Goal: Task Accomplishment & Management: Manage account settings

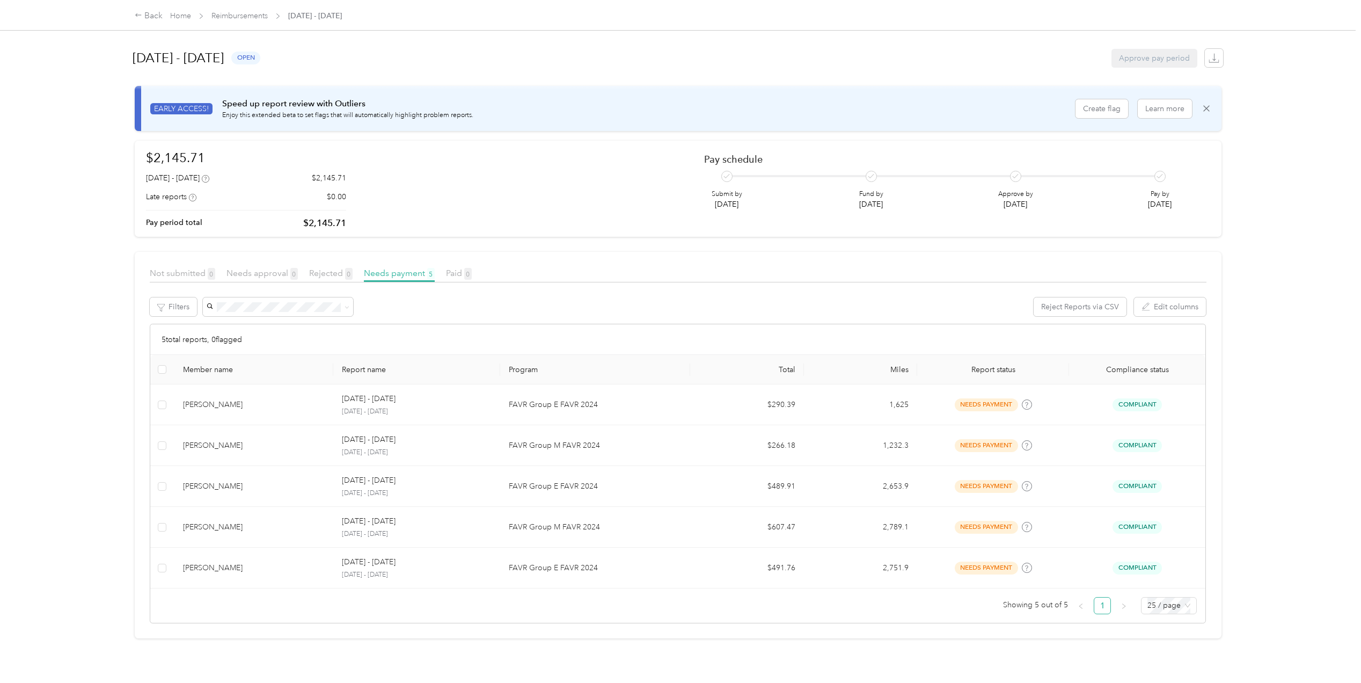
click at [247, 22] on div "Back Home Reimbursements [DATE] - [DATE]" at bounding box center [238, 16] width 207 height 13
click at [248, 12] on link "Reimbursements" at bounding box center [239, 15] width 56 height 9
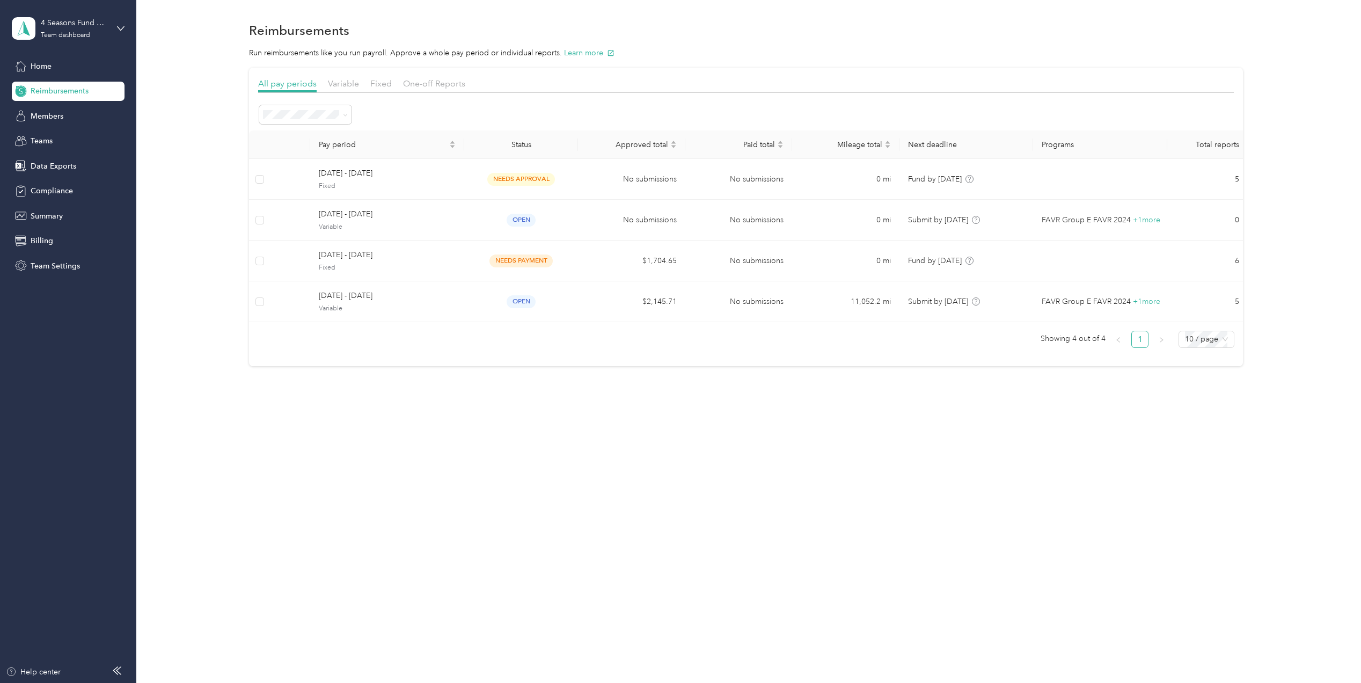
click at [121, 24] on div "4 Seasons Fund Raising Team dashboard" at bounding box center [68, 29] width 113 height 38
click at [60, 132] on div "Log out" at bounding box center [41, 136] width 41 height 11
